Goal: Communication & Community: Answer question/provide support

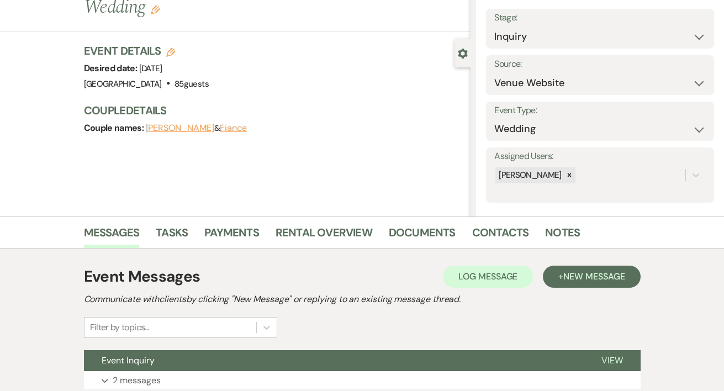
scroll to position [147, 0]
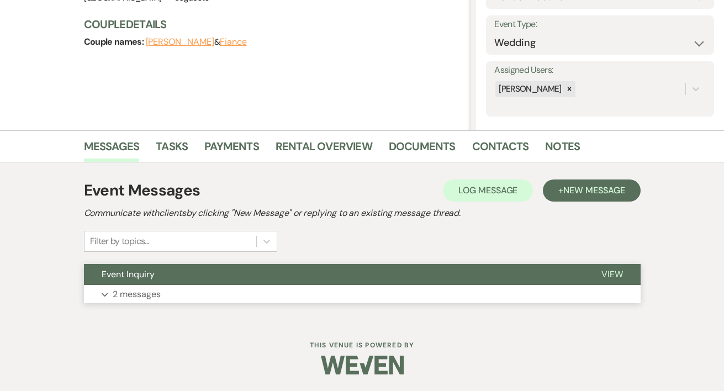
click at [607, 275] on span "View" at bounding box center [613, 275] width 22 height 12
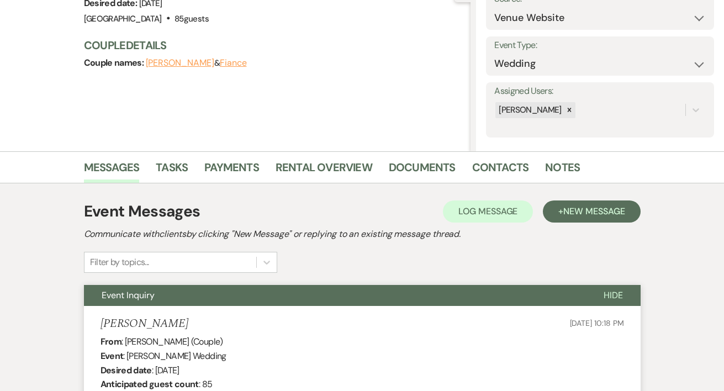
scroll to position [0, 0]
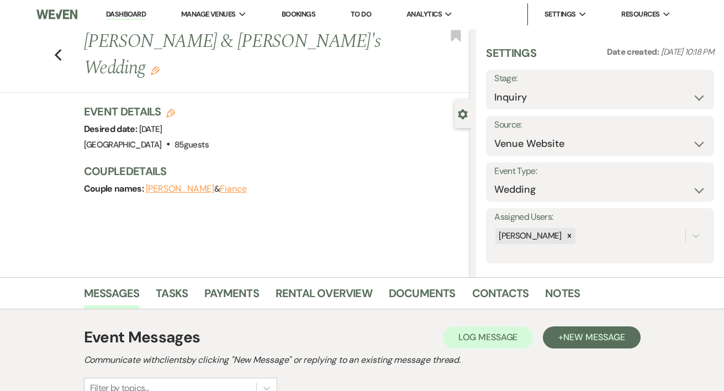
click at [134, 10] on link "Dashboard" at bounding box center [126, 14] width 40 height 10
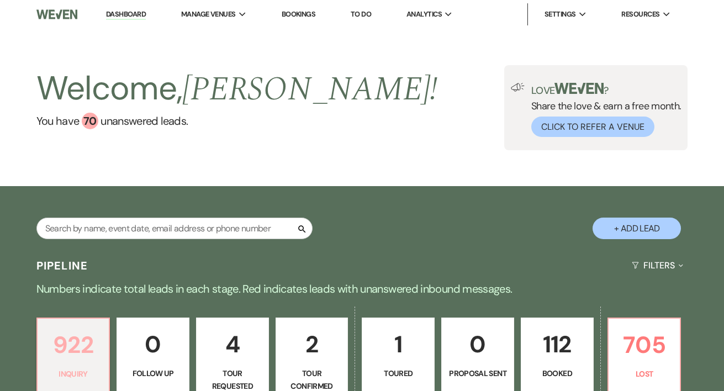
click at [72, 347] on p "922" at bounding box center [73, 345] width 59 height 37
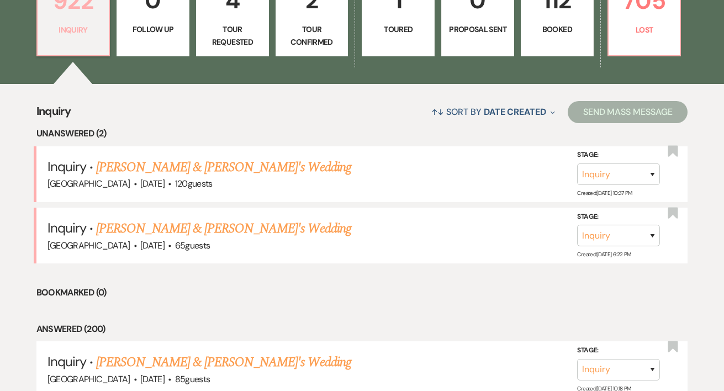
scroll to position [353, 0]
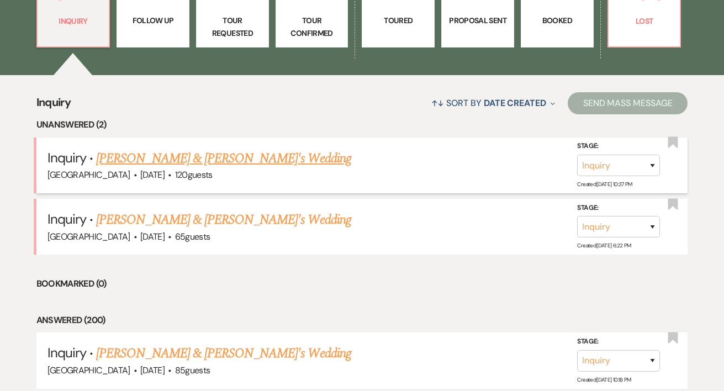
click at [149, 163] on link "[PERSON_NAME] & [PERSON_NAME]'s Wedding" at bounding box center [223, 159] width 255 height 20
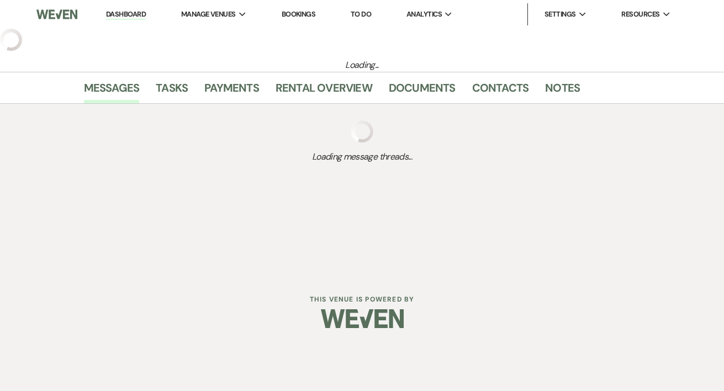
select select "5"
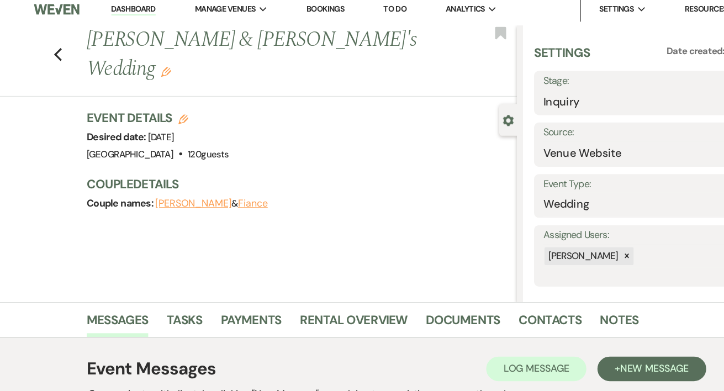
click at [127, 13] on link "Dashboard" at bounding box center [126, 14] width 40 height 10
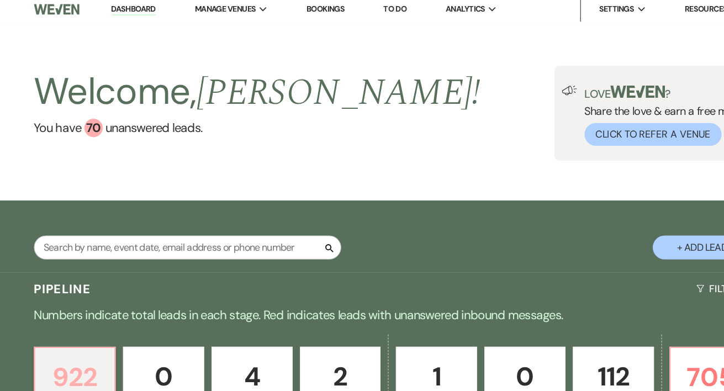
click at [78, 338] on p "922" at bounding box center [73, 345] width 59 height 37
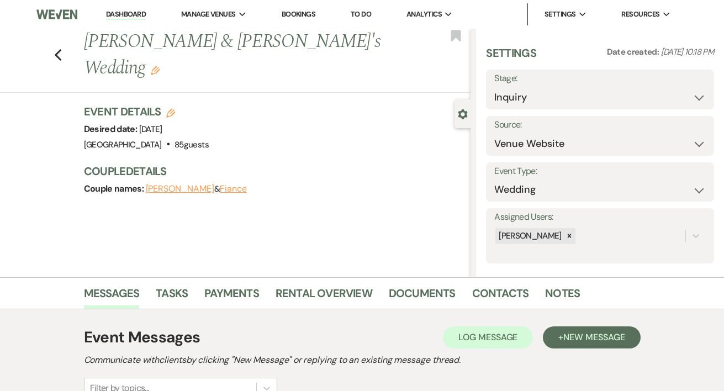
click at [133, 13] on link "Dashboard" at bounding box center [126, 14] width 40 height 10
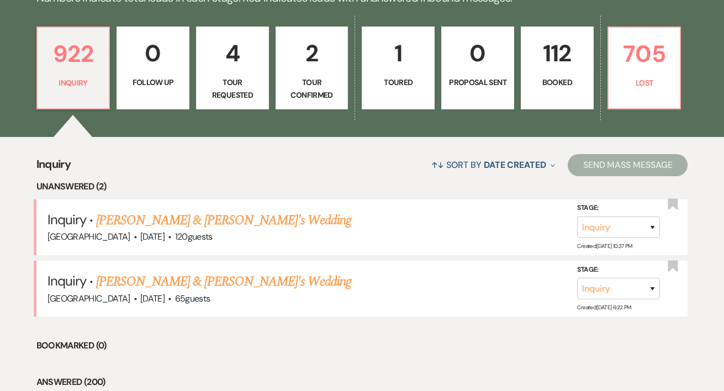
scroll to position [300, 0]
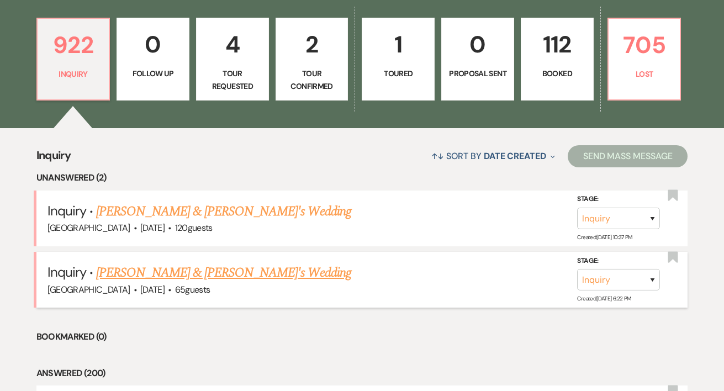
click at [157, 274] on link "[PERSON_NAME] & [PERSON_NAME]'s Wedding" at bounding box center [223, 273] width 255 height 20
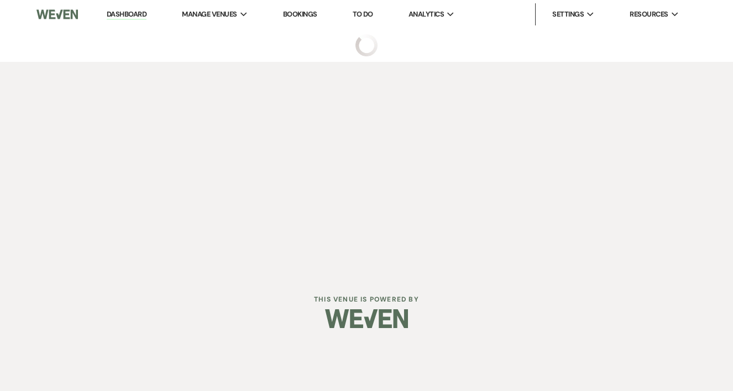
select select "5"
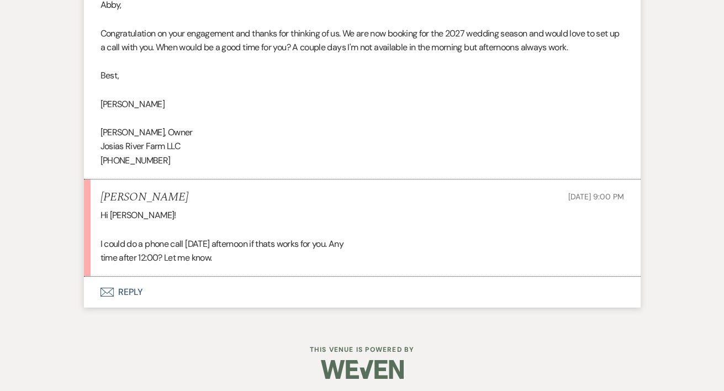
scroll to position [702, 0]
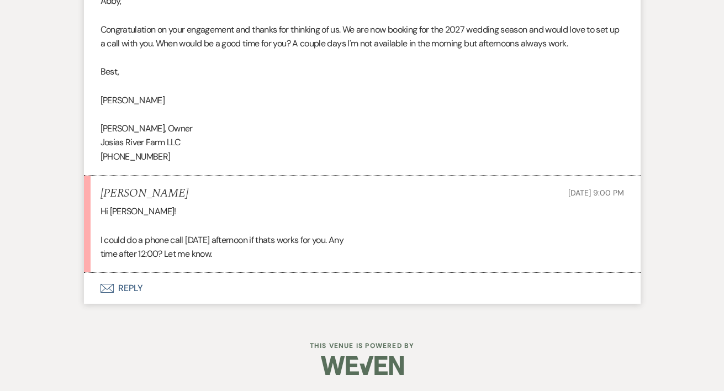
click at [130, 287] on button "Envelope Reply" at bounding box center [362, 288] width 557 height 31
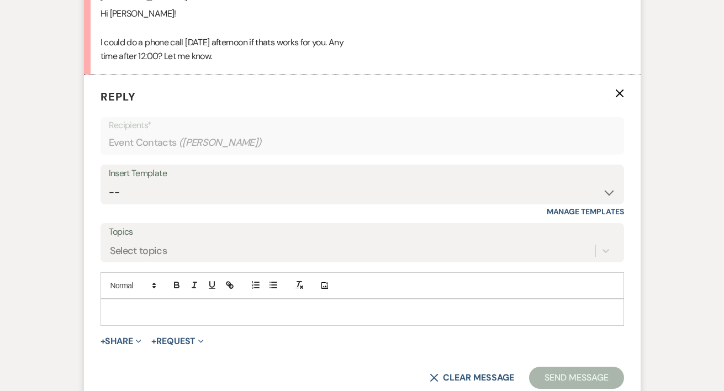
scroll to position [908, 0]
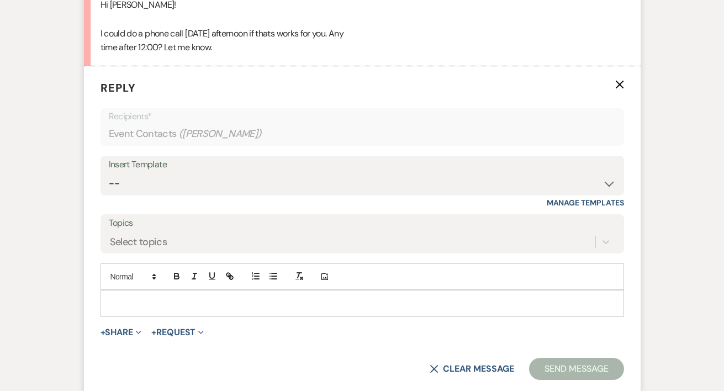
drag, startPoint x: 129, startPoint y: 294, endPoint x: 130, endPoint y: 299, distance: 5.8
click at [129, 297] on div at bounding box center [362, 303] width 523 height 25
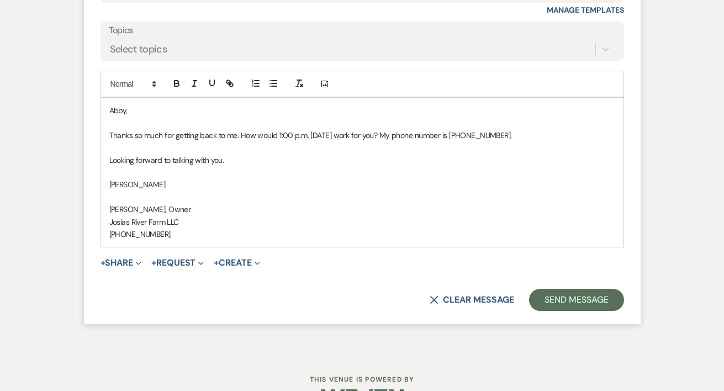
scroll to position [1102, 0]
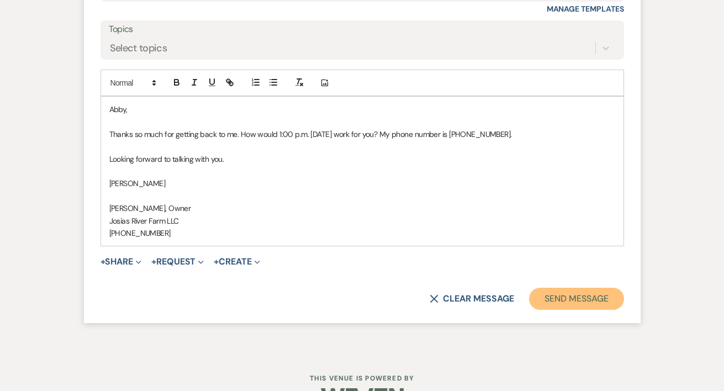
click at [582, 298] on button "Send Message" at bounding box center [576, 299] width 94 height 22
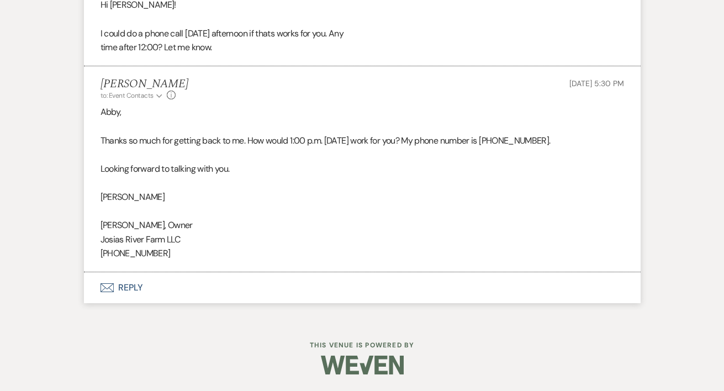
scroll to position [908, 0]
